Goal: Task Accomplishment & Management: Manage account settings

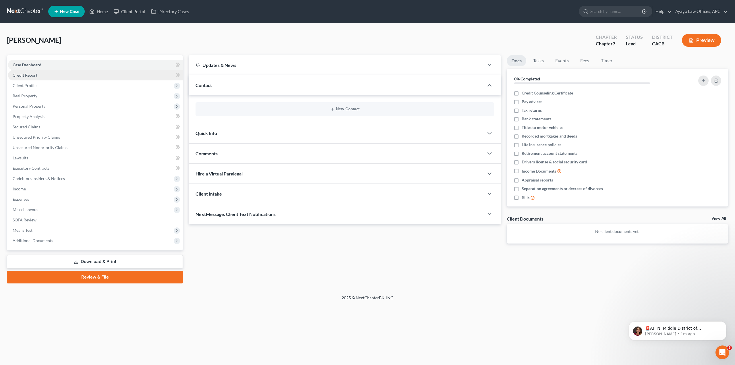
click at [136, 73] on link "Credit Report" at bounding box center [95, 75] width 175 height 10
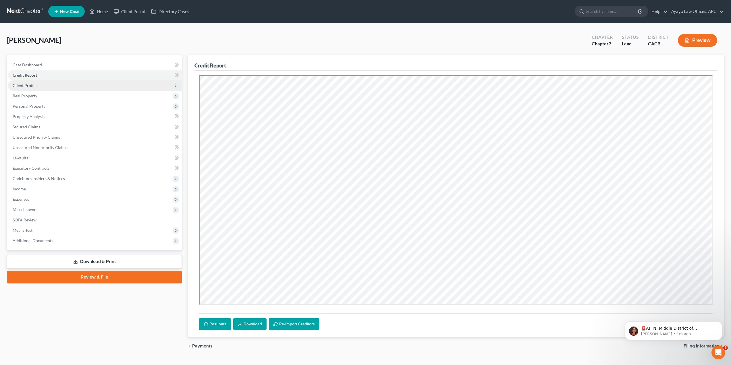
click at [63, 83] on span "Client Profile" at bounding box center [95, 85] width 174 height 10
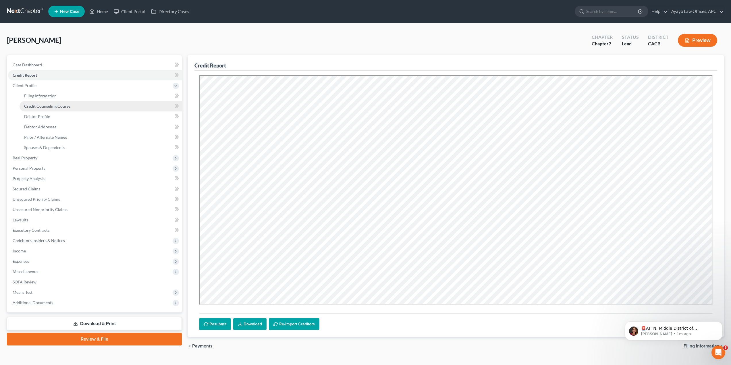
click at [59, 101] on link "Credit Counseling Course" at bounding box center [101, 106] width 162 height 10
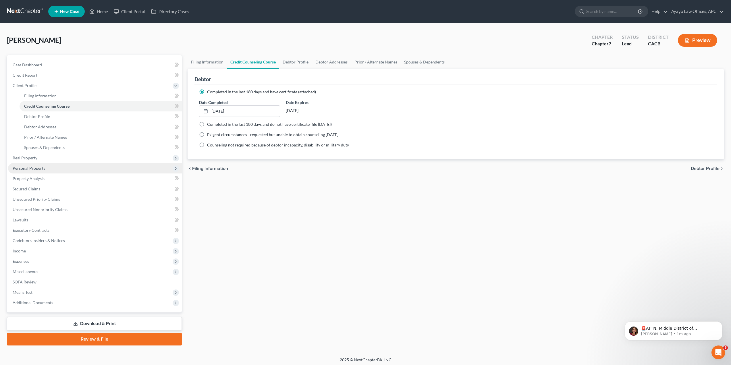
click at [55, 169] on span "Personal Property" at bounding box center [95, 168] width 174 height 10
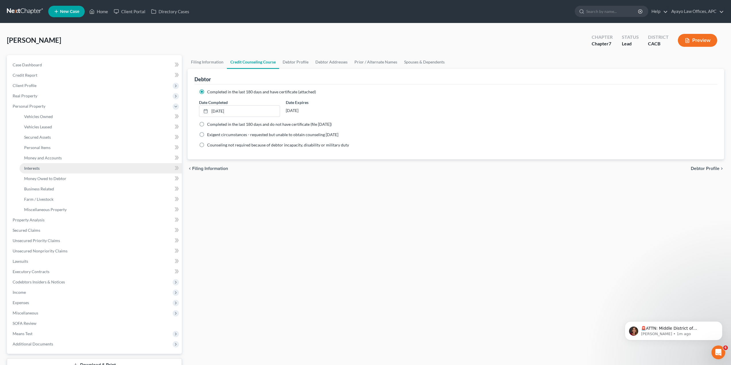
click at [32, 170] on span "Interests" at bounding box center [32, 168] width 16 height 5
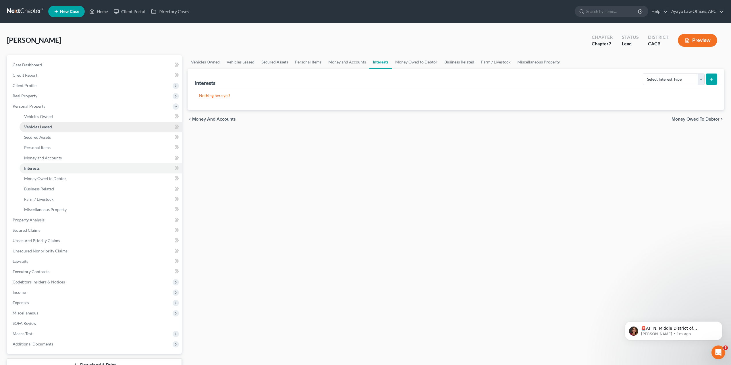
click at [41, 127] on span "Vehicles Leased" at bounding box center [38, 126] width 28 height 5
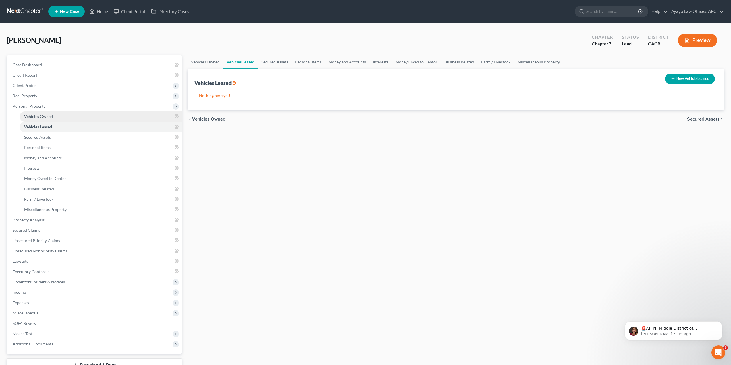
click at [46, 118] on span "Vehicles Owned" at bounding box center [38, 116] width 29 height 5
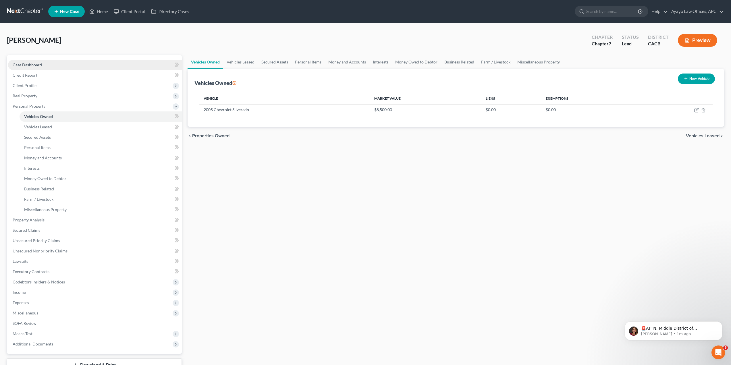
click at [40, 67] on link "Case Dashboard" at bounding box center [95, 65] width 174 height 10
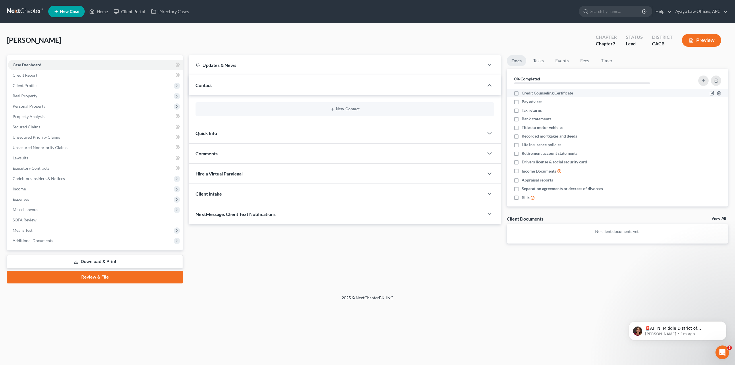
click at [522, 94] on label "Credit Counseling Certificate" at bounding box center [547, 93] width 51 height 6
click at [524, 94] on input "Credit Counseling Certificate" at bounding box center [526, 92] width 4 height 4
click at [522, 94] on label "Credit Counseling Certificate" at bounding box center [547, 93] width 51 height 6
click at [524, 94] on input "Credit Counseling Certificate" at bounding box center [526, 92] width 4 height 4
checkbox input "false"
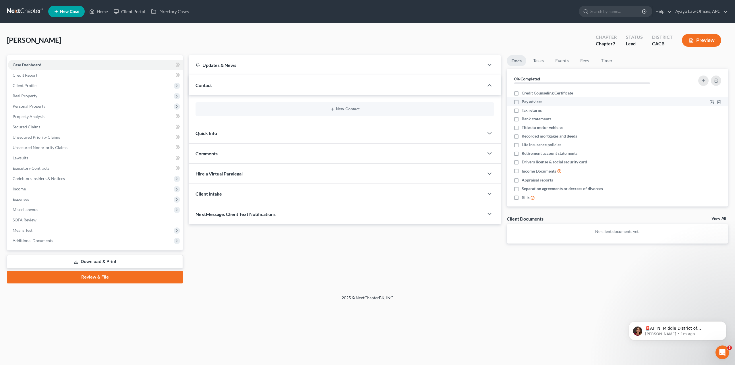
click at [522, 100] on label "Pay advices" at bounding box center [532, 102] width 21 height 6
click at [524, 100] on input "Pay advices" at bounding box center [526, 101] width 4 height 4
click at [522, 102] on label "Pay advices" at bounding box center [532, 102] width 21 height 6
click at [524, 102] on input "Pay advices" at bounding box center [526, 101] width 4 height 4
checkbox input "false"
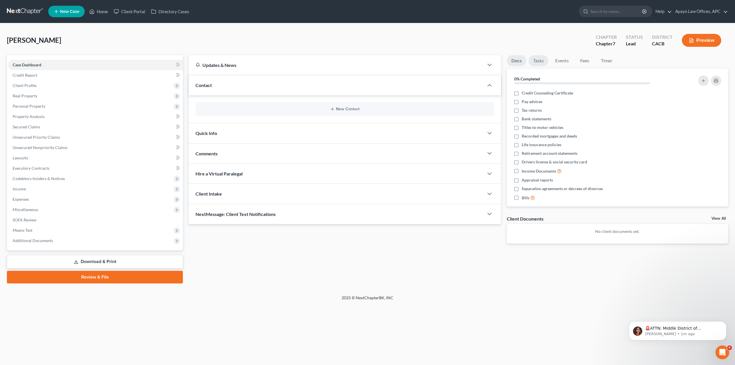
click at [541, 65] on link "Tasks" at bounding box center [539, 60] width 20 height 11
click at [515, 60] on link "Docs" at bounding box center [516, 60] width 19 height 11
click at [708, 43] on button "Preview" at bounding box center [701, 40] width 39 height 13
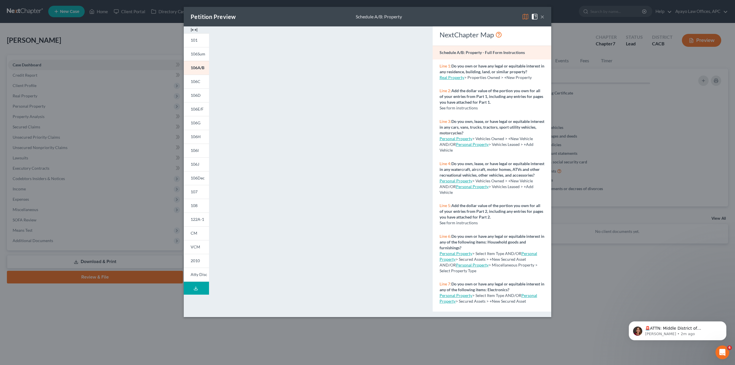
click at [544, 18] on button "×" at bounding box center [542, 16] width 4 height 7
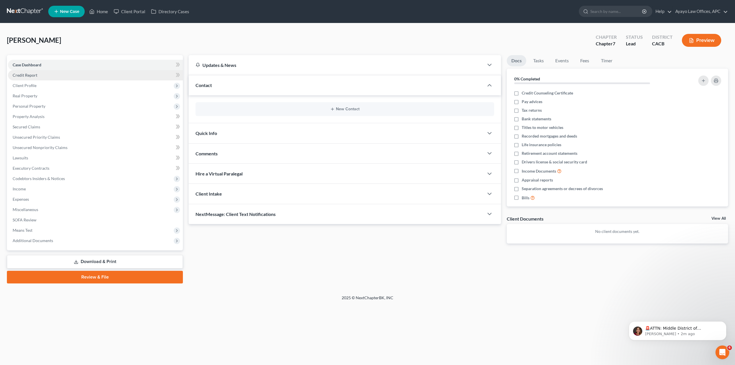
click at [119, 76] on link "Credit Report" at bounding box center [95, 75] width 175 height 10
